Goal: Task Accomplishment & Management: Use online tool/utility

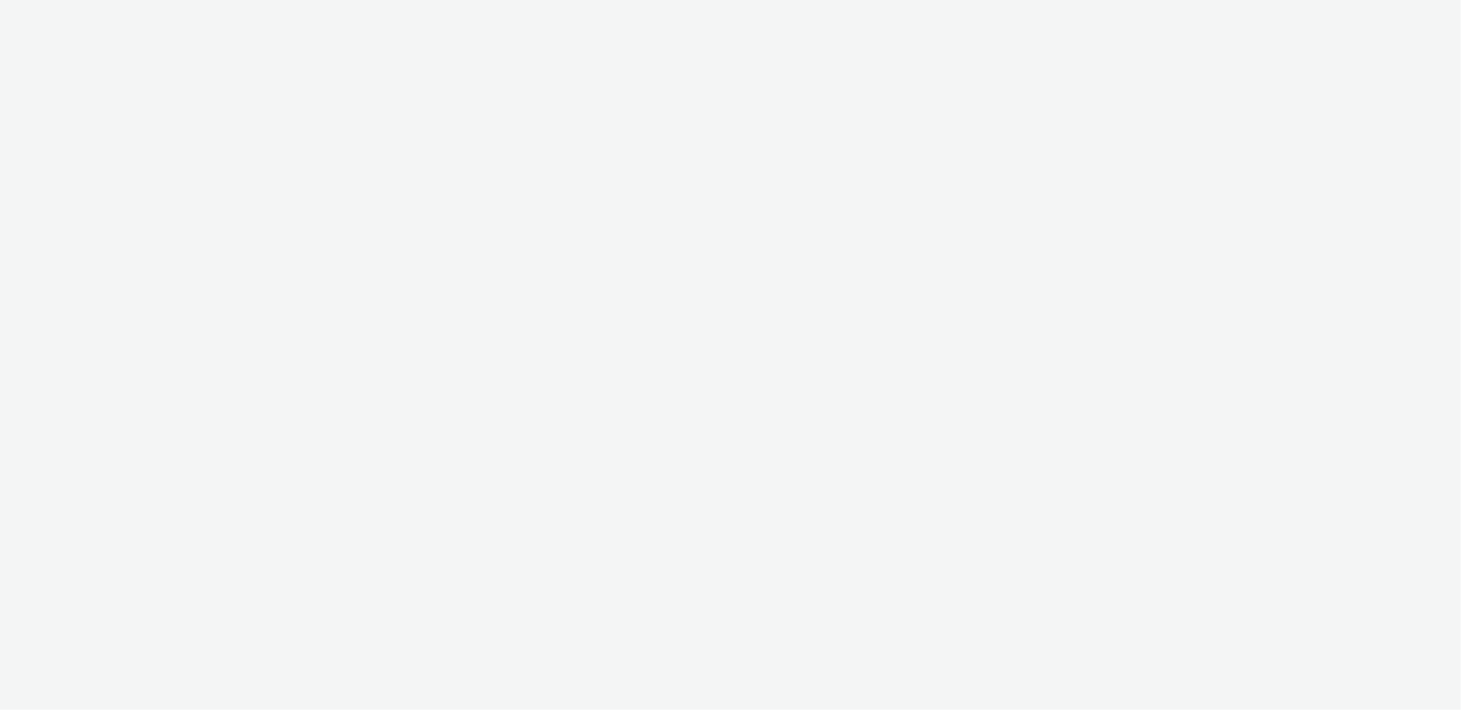
select select "ac009755-aa48-4799-8050-7a339a378eb8"
select select "79162ed7-0017-4339-93b0-3399b708648f"
select select "ac009755-aa48-4799-8050-7a339a378eb8"
select select "79162ed7-0017-4339-93b0-3399b708648f"
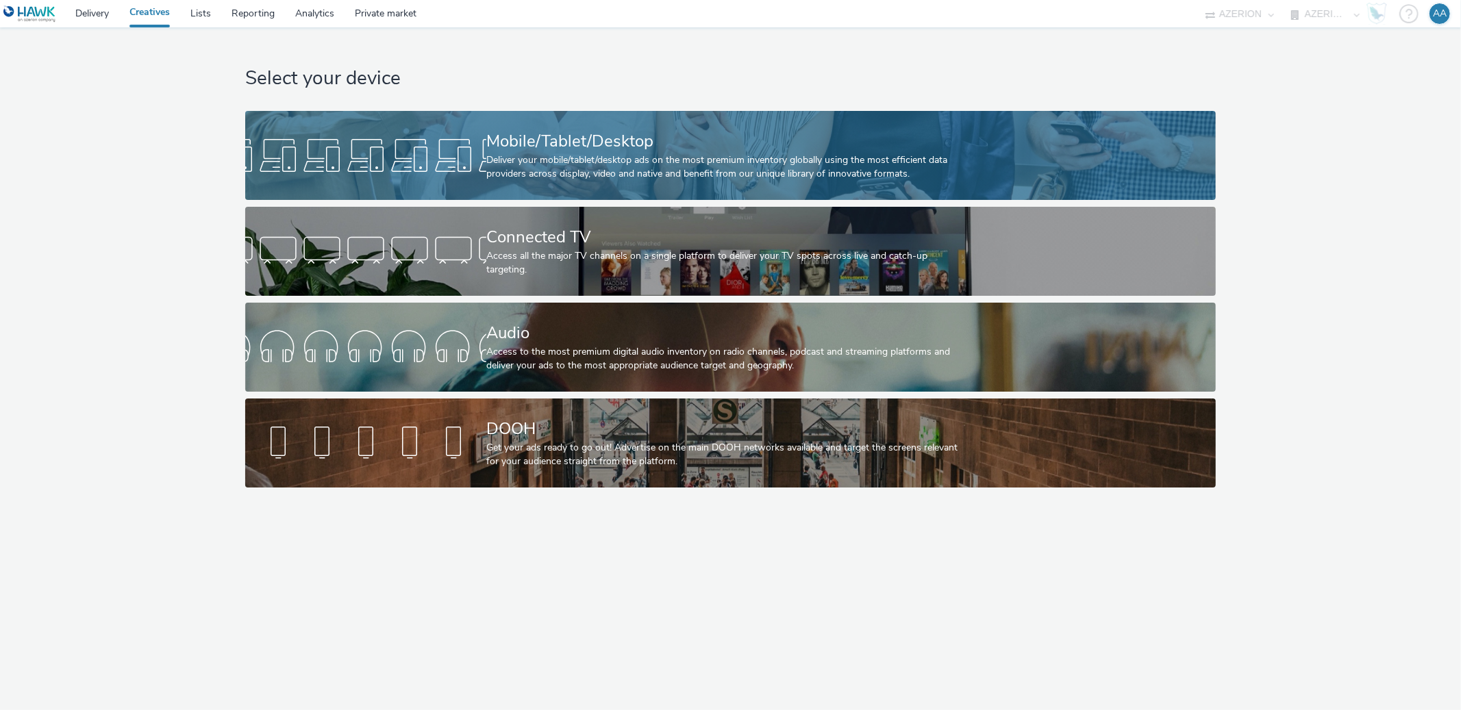
click at [658, 134] on div "Mobile/Tablet/Desktop" at bounding box center [727, 141] width 483 height 24
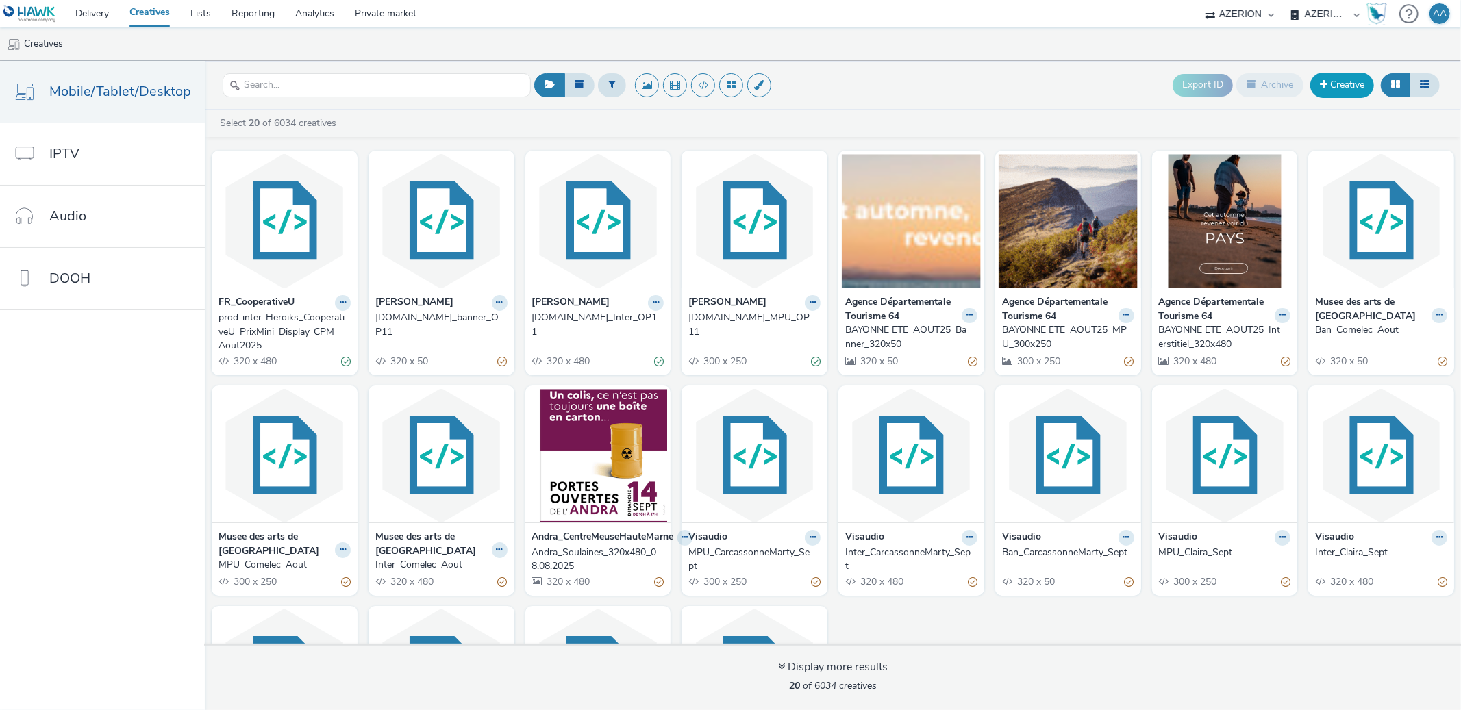
click at [1342, 97] on link "Creative" at bounding box center [1342, 85] width 64 height 25
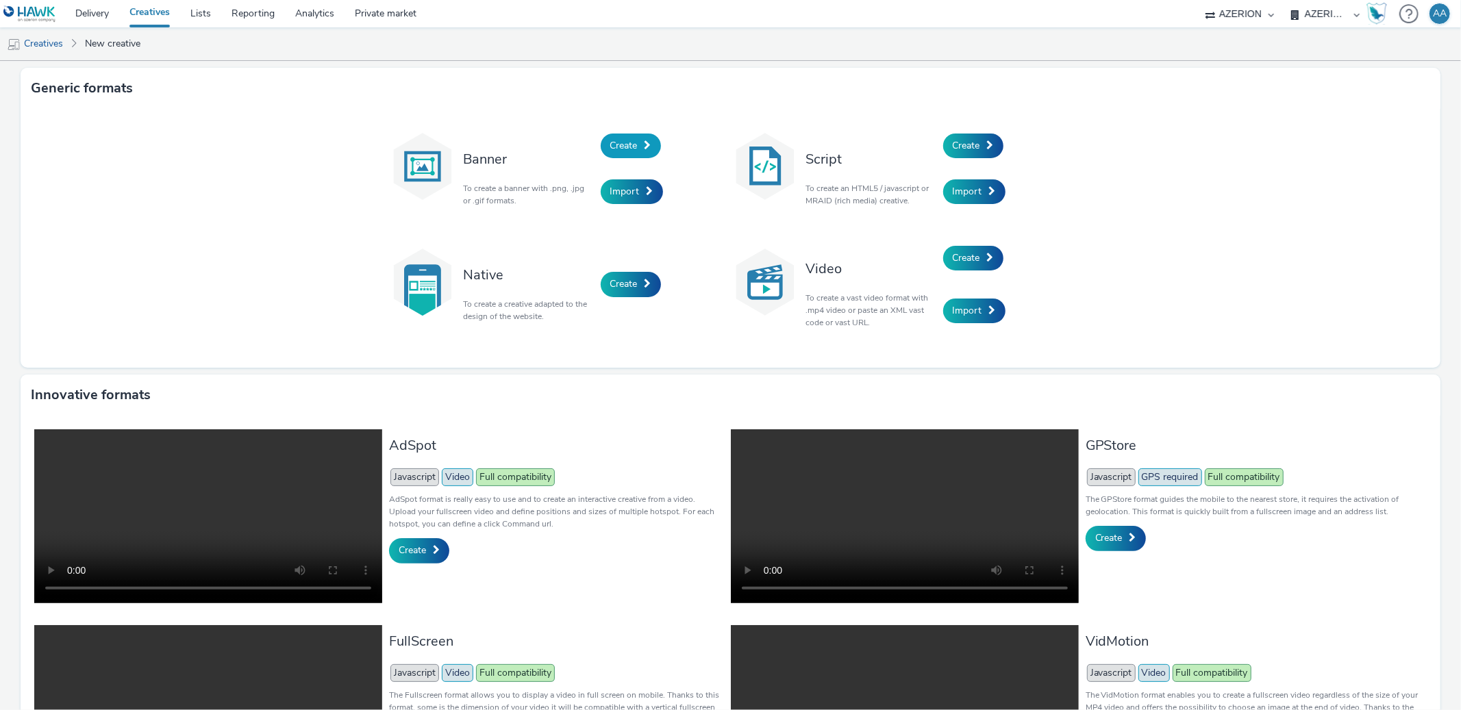
click at [617, 156] on link "Create" at bounding box center [631, 146] width 60 height 25
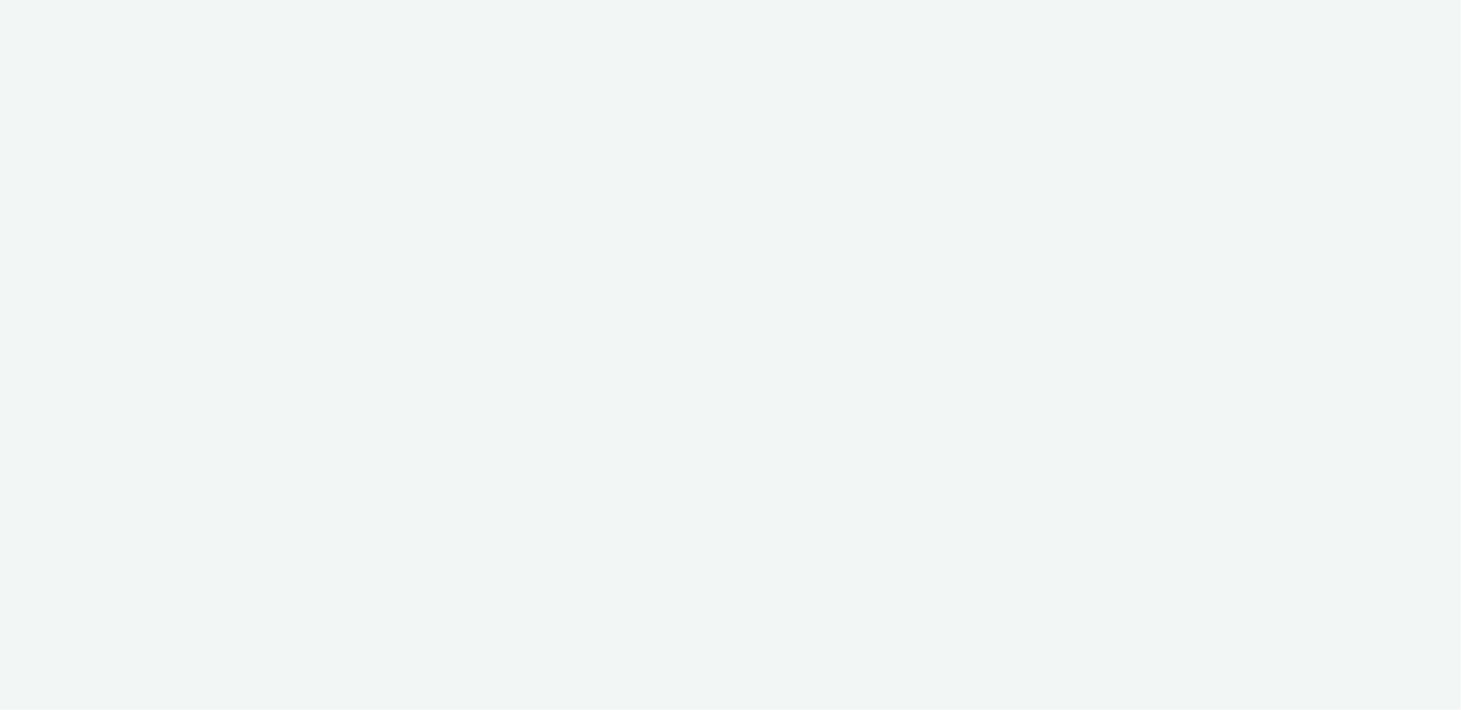
select select "ac009755-aa48-4799-8050-7a339a378eb8"
select select "79162ed7-0017-4339-93b0-3399b708648f"
